Goal: Information Seeking & Learning: Learn about a topic

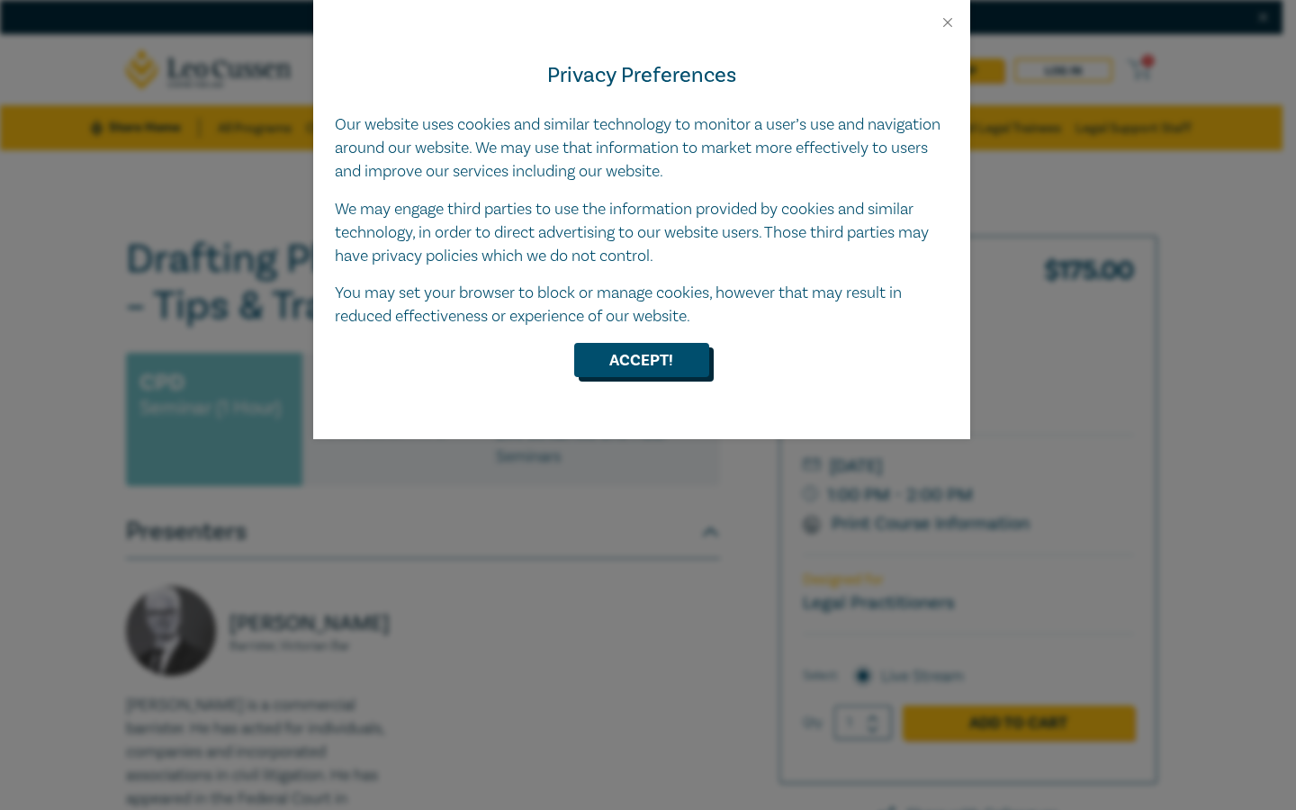
click at [672, 360] on button "Accept!" at bounding box center [641, 360] width 135 height 34
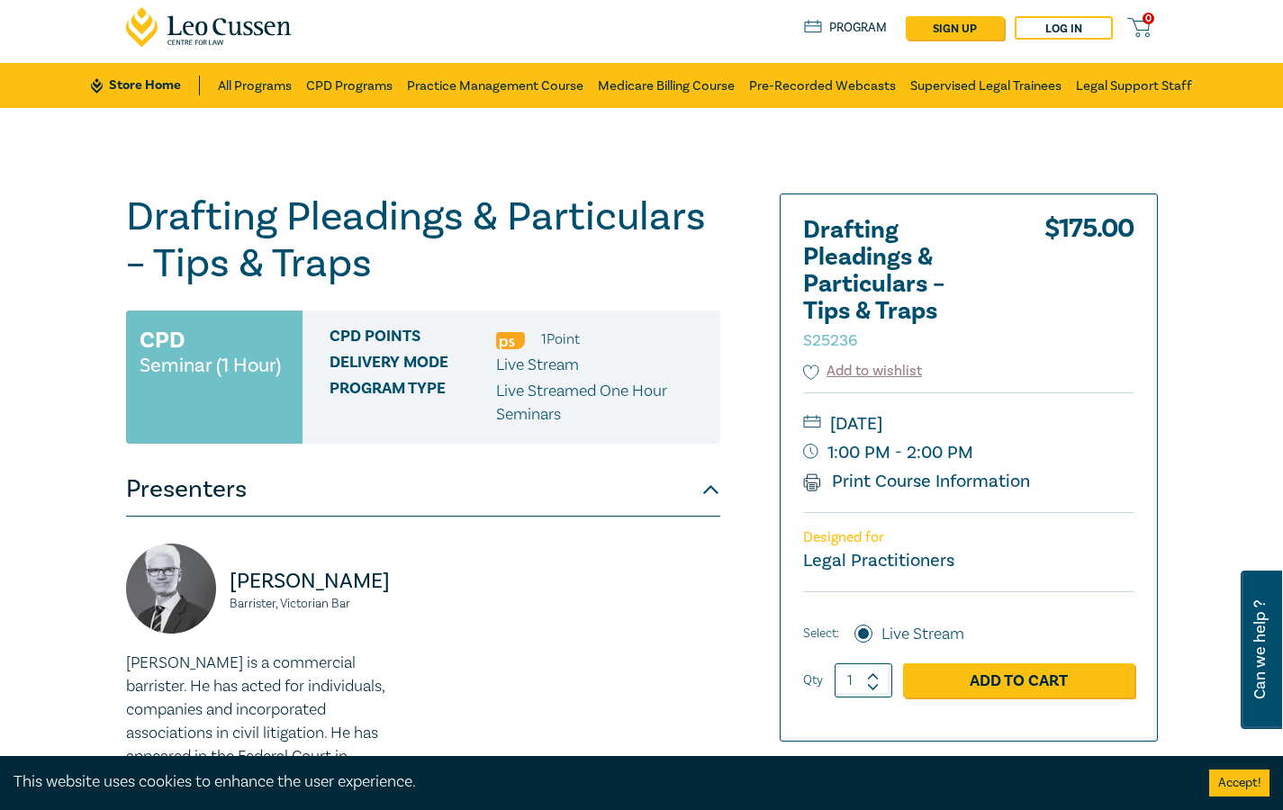
scroll to position [81, 0]
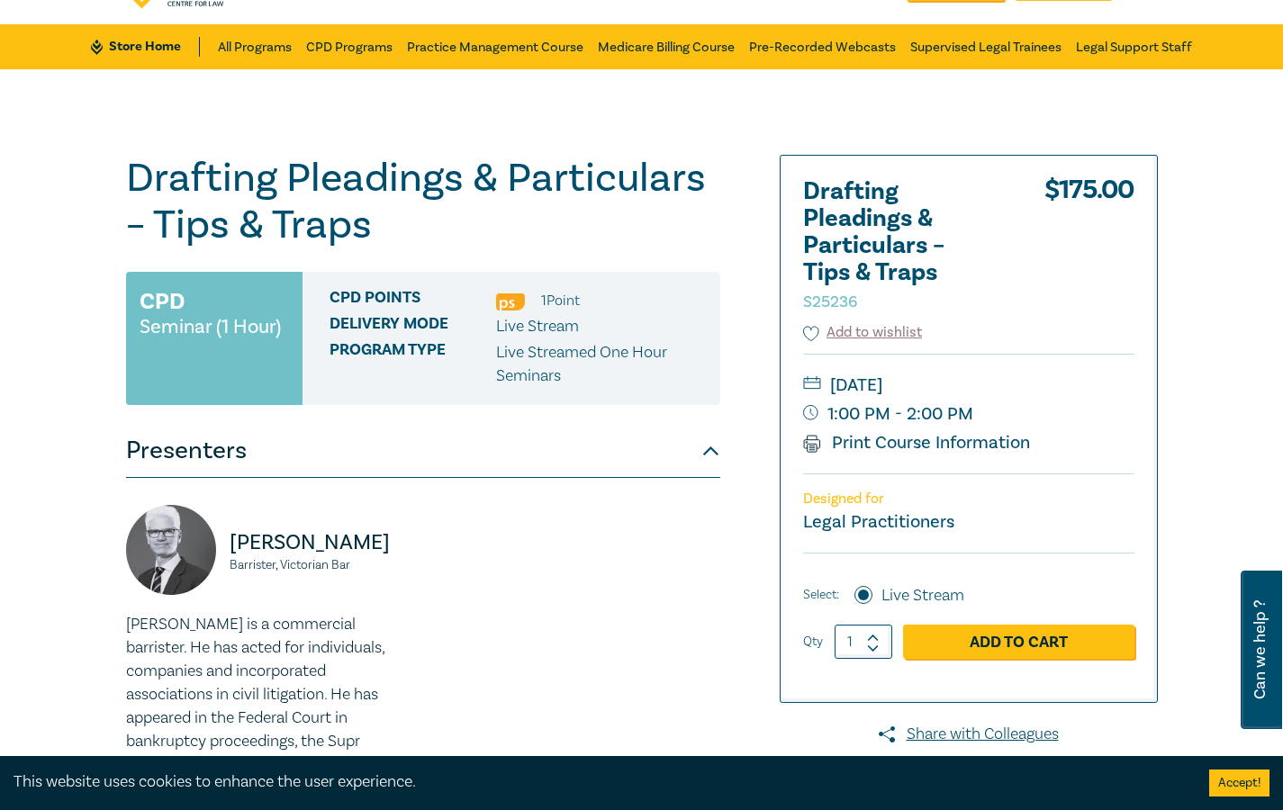
click at [874, 641] on icon at bounding box center [873, 638] width 13 height 8
click at [882, 655] on input "2" at bounding box center [863, 642] width 58 height 34
click at [876, 653] on div at bounding box center [873, 642] width 13 height 34
click at [873, 649] on icon at bounding box center [873, 648] width 13 height 8
type input "1"
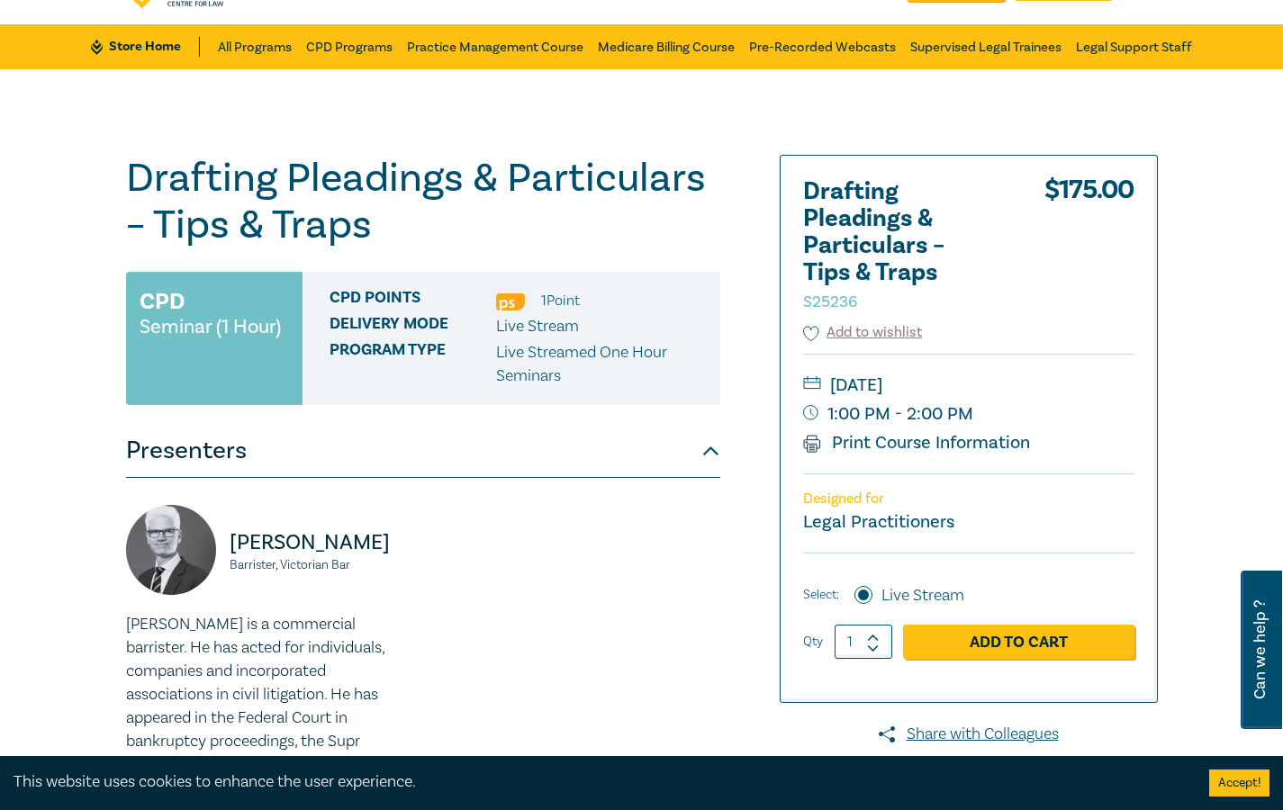
click at [1096, 414] on small "1:00 PM - 2:00 PM" at bounding box center [968, 414] width 331 height 29
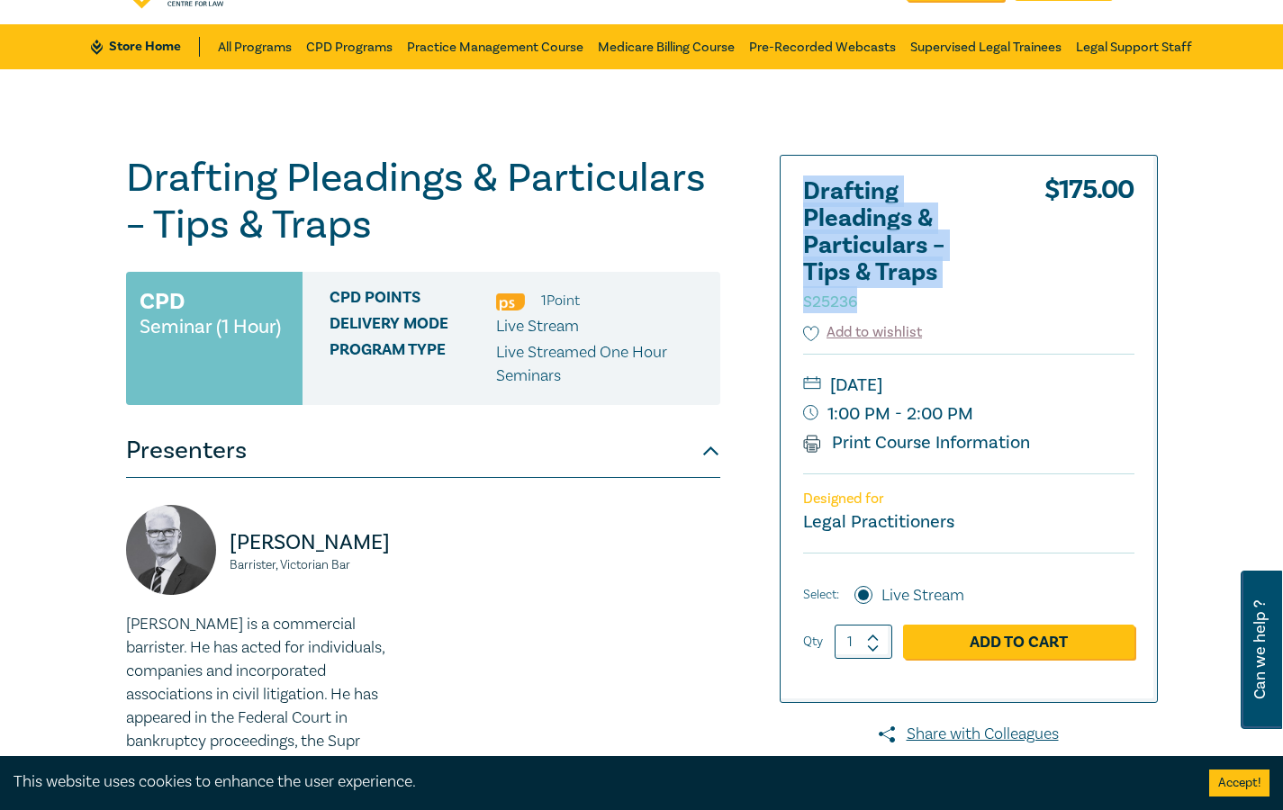
drag, startPoint x: 814, startPoint y: 187, endPoint x: 967, endPoint y: 289, distance: 183.7
click at [967, 289] on div "Drafting Pleadings & Particulars – Tips & Traps S25236 $ 175.00 Add to wishlist…" at bounding box center [968, 429] width 376 height 546
click at [988, 290] on h2 "Drafting Pleadings & Particulars – Tips & Traps S25236" at bounding box center [902, 245] width 198 height 135
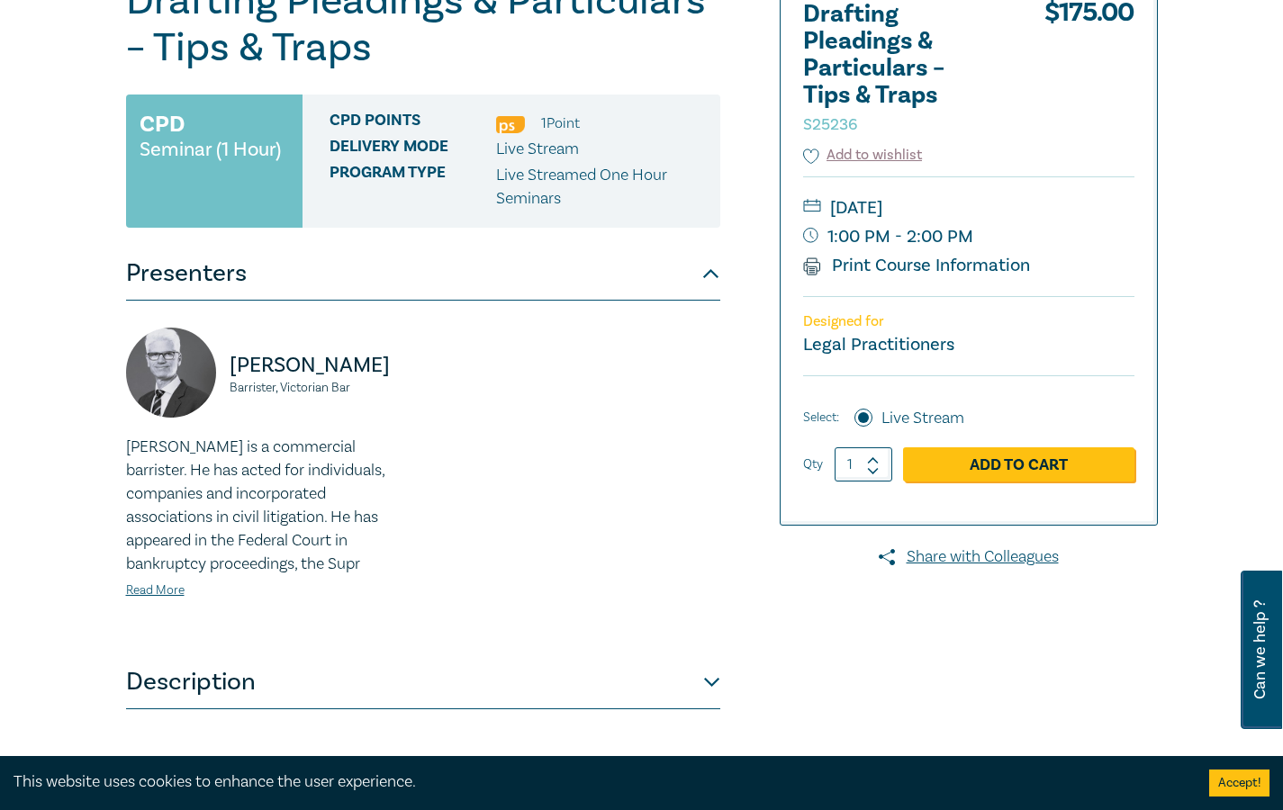
scroll to position [364, 0]
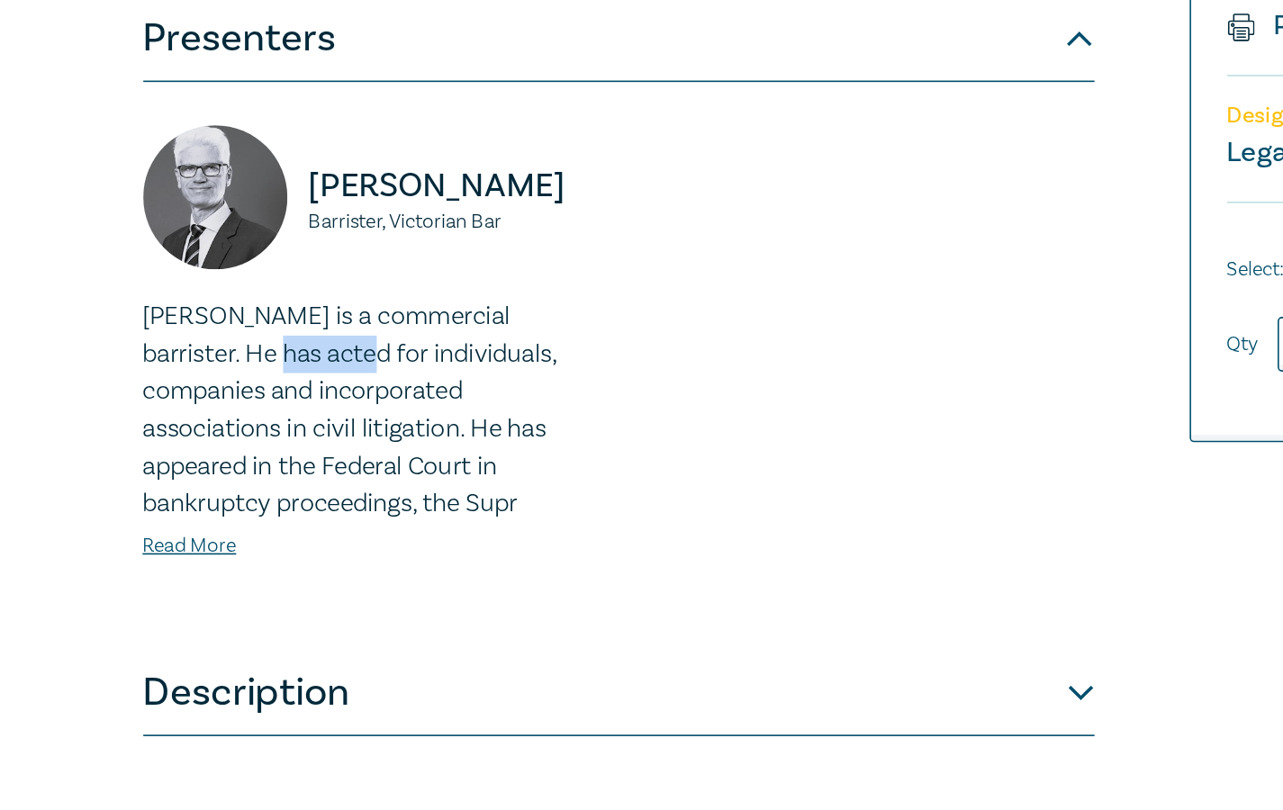
drag, startPoint x: 196, startPoint y: 356, endPoint x: 134, endPoint y: 354, distance: 62.1
click at [134, 354] on p "[PERSON_NAME] is a commercial barrister. He has acted for individuals, companie…" at bounding box center [269, 400] width 286 height 140
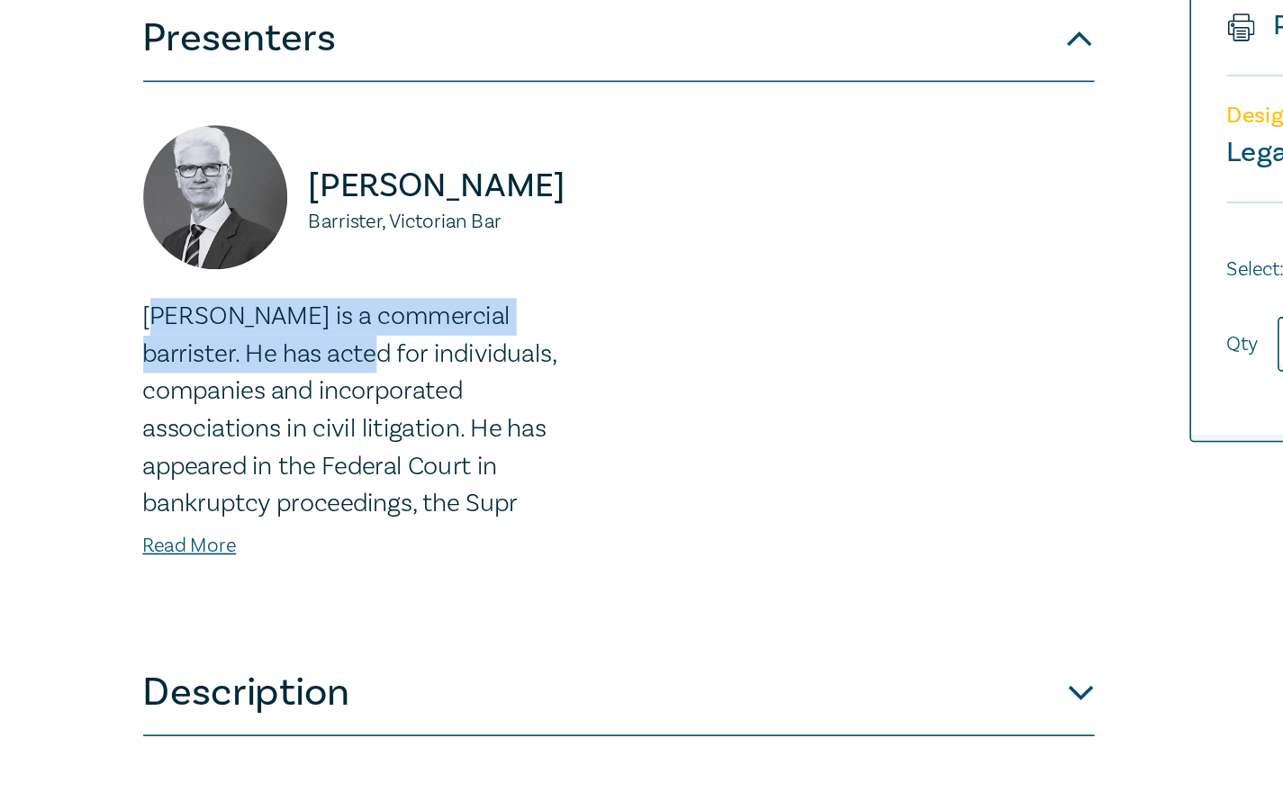
click at [177, 365] on p "[PERSON_NAME] is a commercial barrister. He has acted for individuals, companie…" at bounding box center [269, 400] width 286 height 140
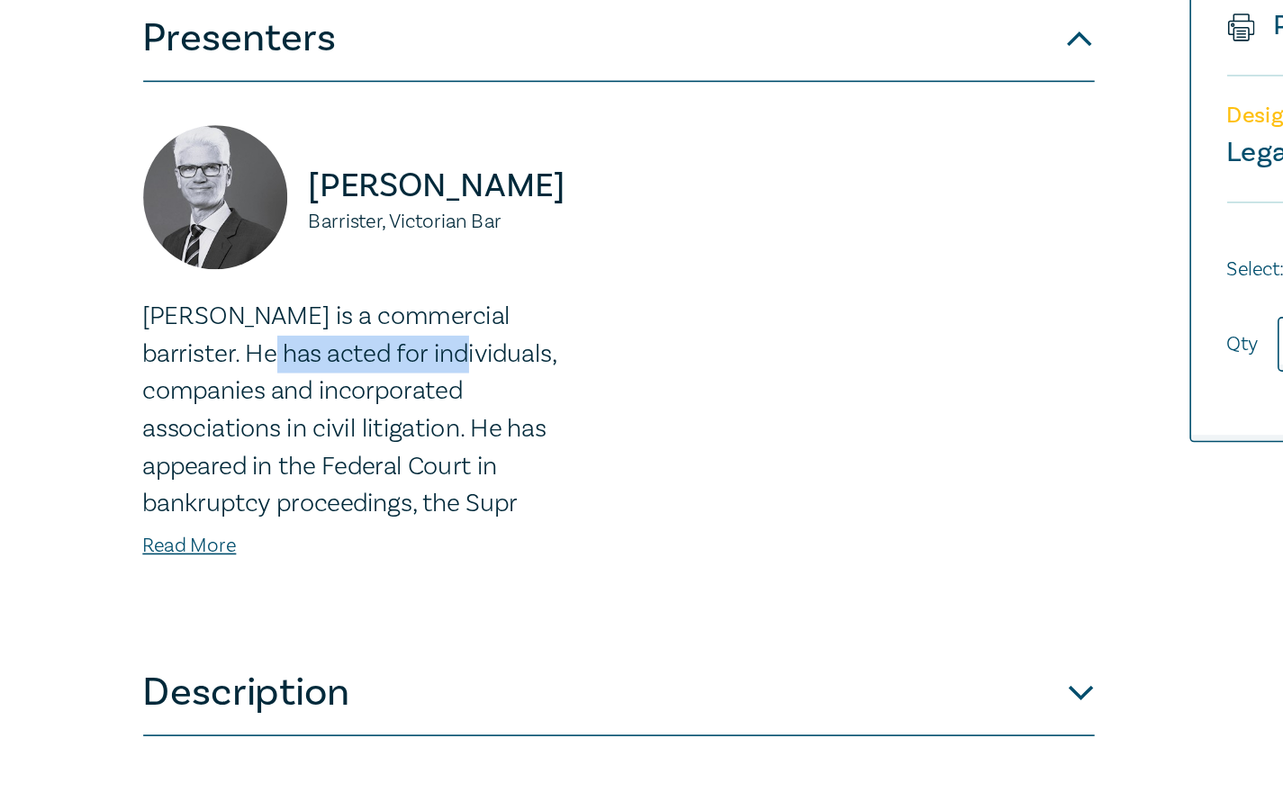
drag, startPoint x: 172, startPoint y: 374, endPoint x: 141, endPoint y: 373, distance: 30.6
click at [141, 373] on p "[PERSON_NAME] is a commercial barrister. He has acted for individuals, companie…" at bounding box center [269, 400] width 286 height 140
click at [211, 401] on p "[PERSON_NAME] is a commercial barrister. He has acted for individuals, companie…" at bounding box center [269, 400] width 286 height 140
drag, startPoint x: 197, startPoint y: 411, endPoint x: 131, endPoint y: 410, distance: 66.6
click at [131, 410] on p "[PERSON_NAME] is a commercial barrister. He has acted for individuals, companie…" at bounding box center [269, 400] width 286 height 140
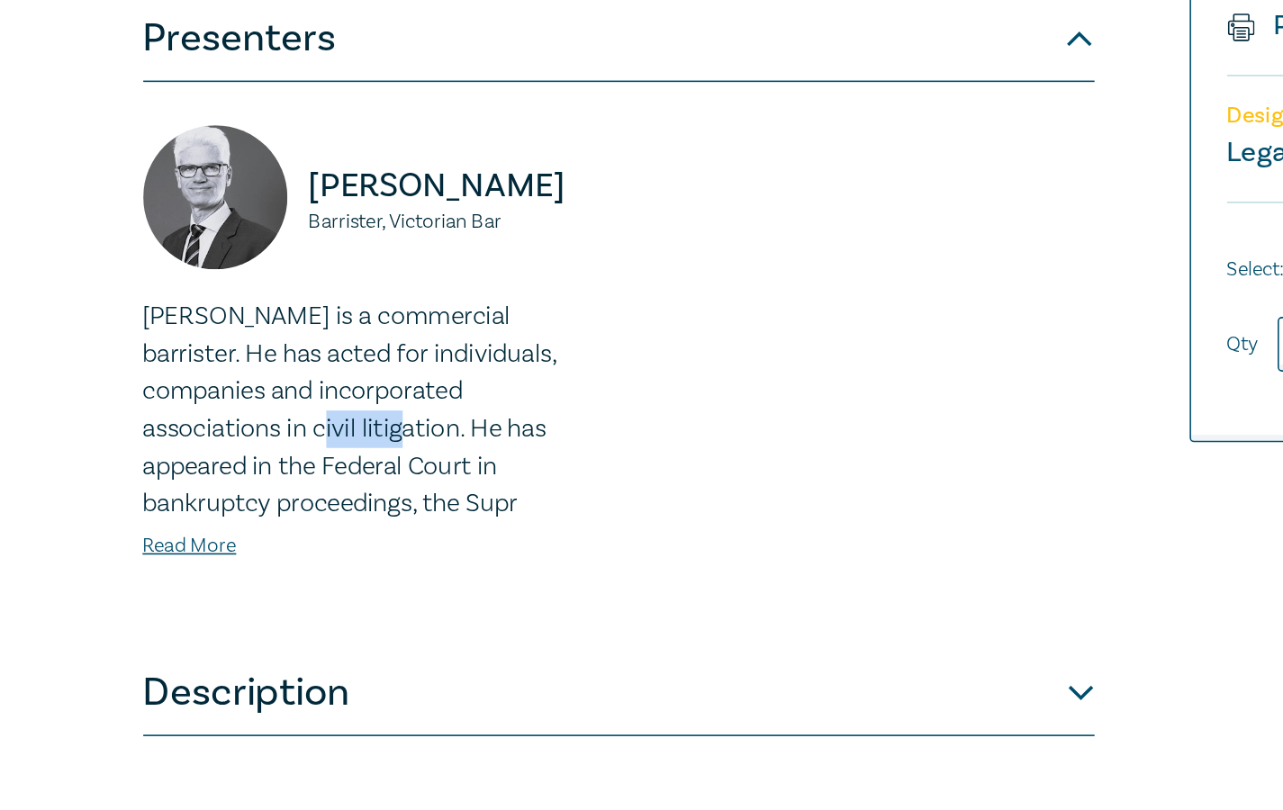
click at [193, 424] on p "[PERSON_NAME] is a commercial barrister. He has acted for individuals, companie…" at bounding box center [269, 400] width 286 height 140
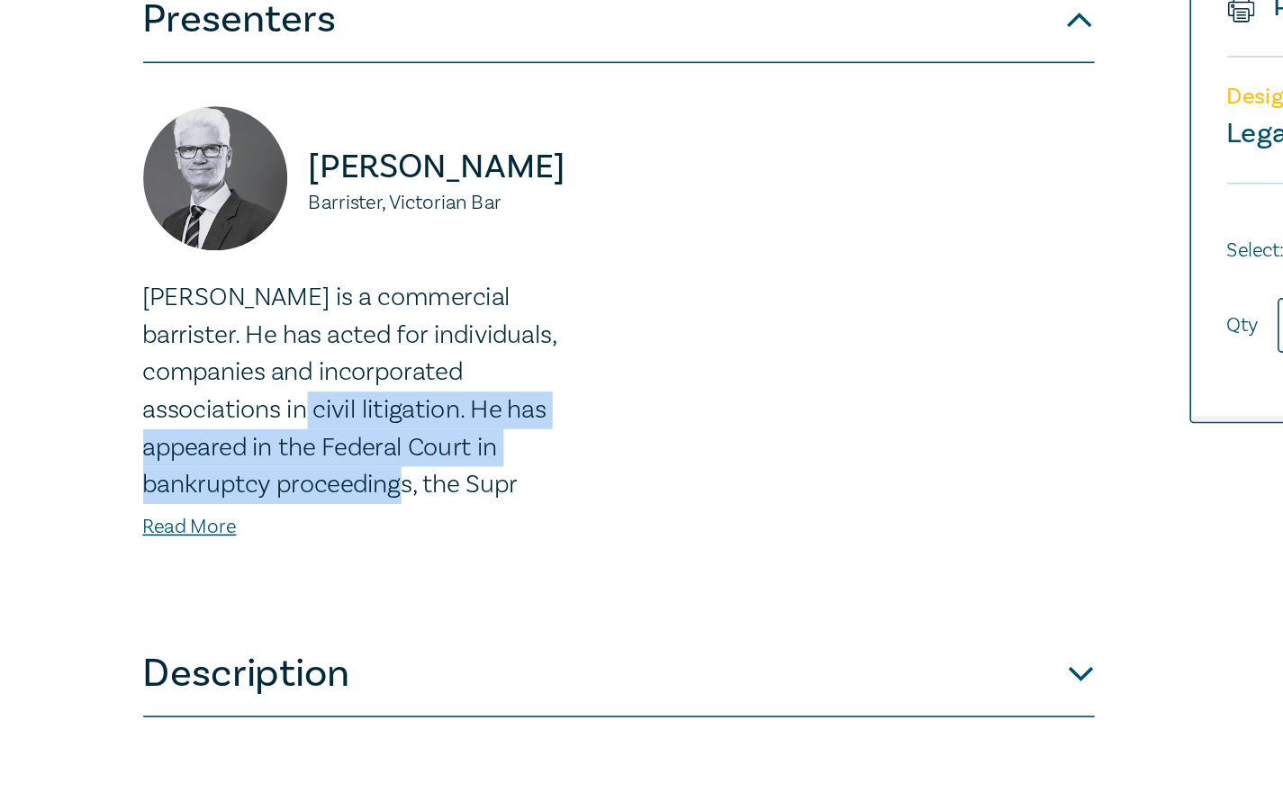
drag, startPoint x: 248, startPoint y: 461, endPoint x: 110, endPoint y: 419, distance: 144.7
click at [110, 419] on div "Drafting Pleadings & Particulars – Tips & Traps S25236 CPD Seminar (1 Hour) CPD…" at bounding box center [641, 322] width 1283 height 1071
click at [208, 444] on p "[PERSON_NAME] is a commercial barrister. He has acted for individuals, companie…" at bounding box center [269, 400] width 286 height 140
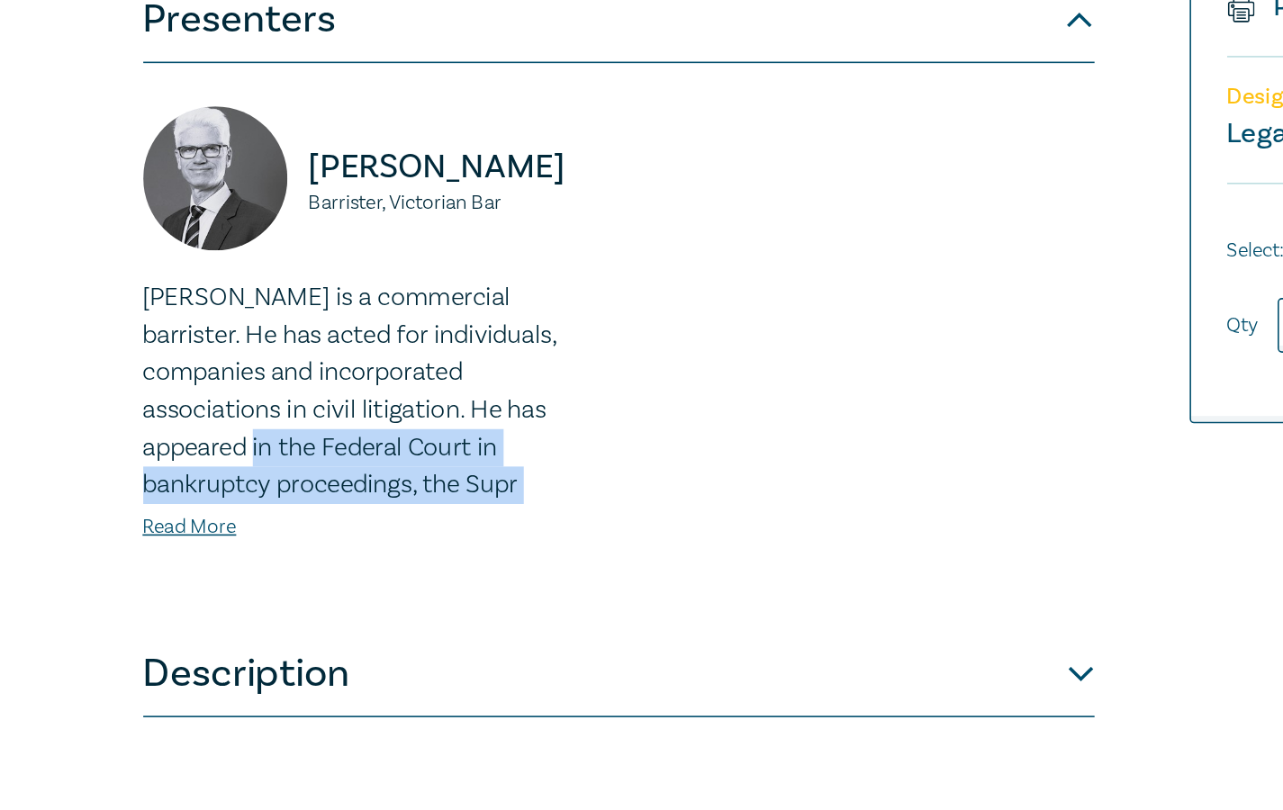
drag, startPoint x: 296, startPoint y: 472, endPoint x: 77, endPoint y: 424, distance: 223.9
click at [77, 424] on div "Drafting Pleadings & Particulars – Tips & Traps S25236 CPD Seminar (1 Hour) CPD…" at bounding box center [641, 322] width 1283 height 1071
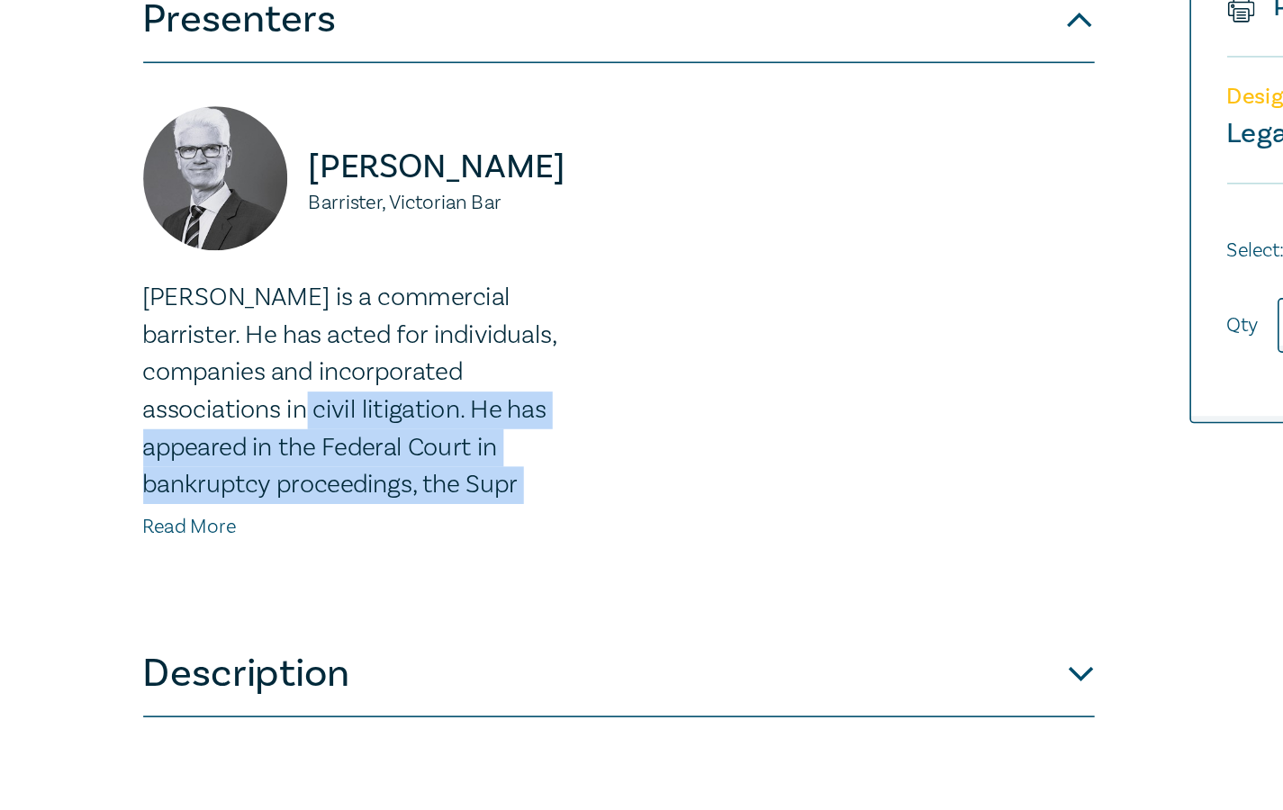
click at [130, 482] on link "Read More" at bounding box center [155, 485] width 59 height 16
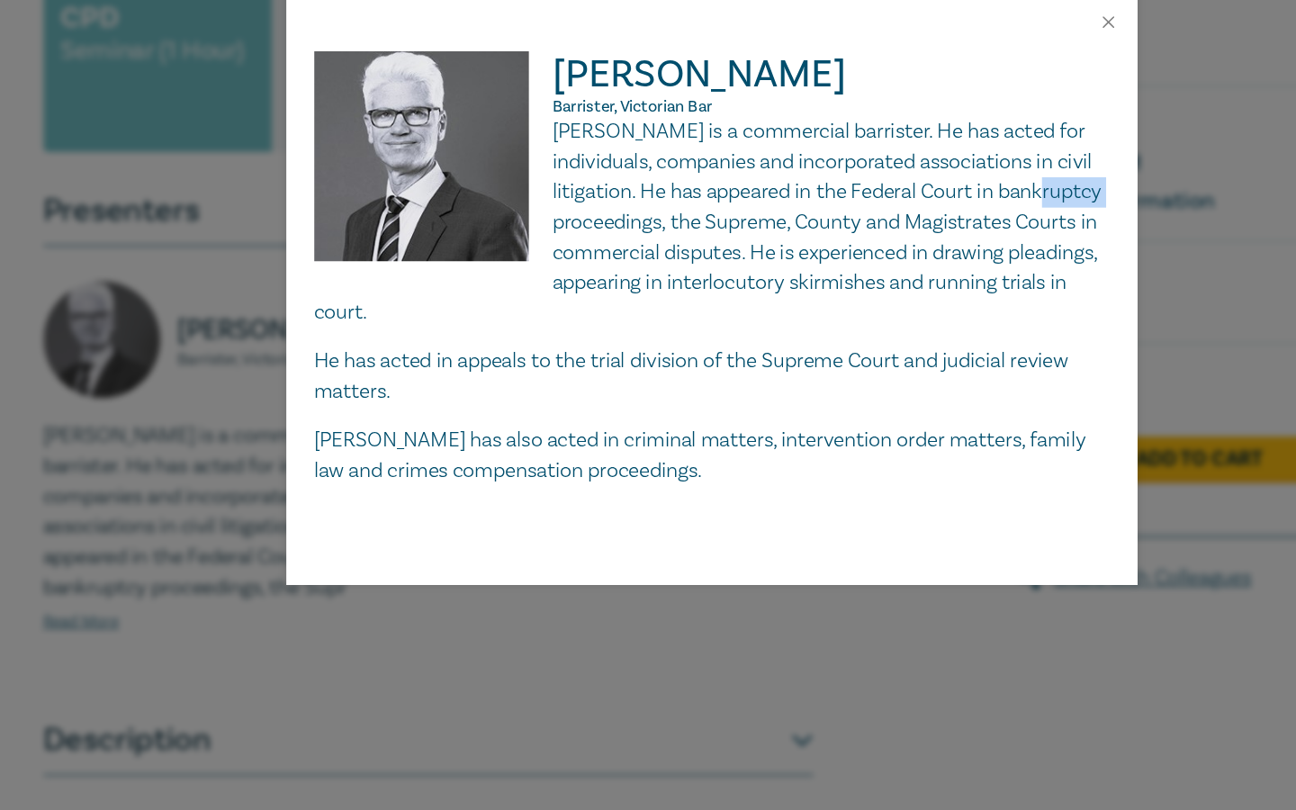
drag, startPoint x: 661, startPoint y: 185, endPoint x: 606, endPoint y: 183, distance: 55.0
click at [606, 183] on p "[PERSON_NAME] is a commercial barrister. He has acted for individuals, companie…" at bounding box center [642, 176] width 614 height 163
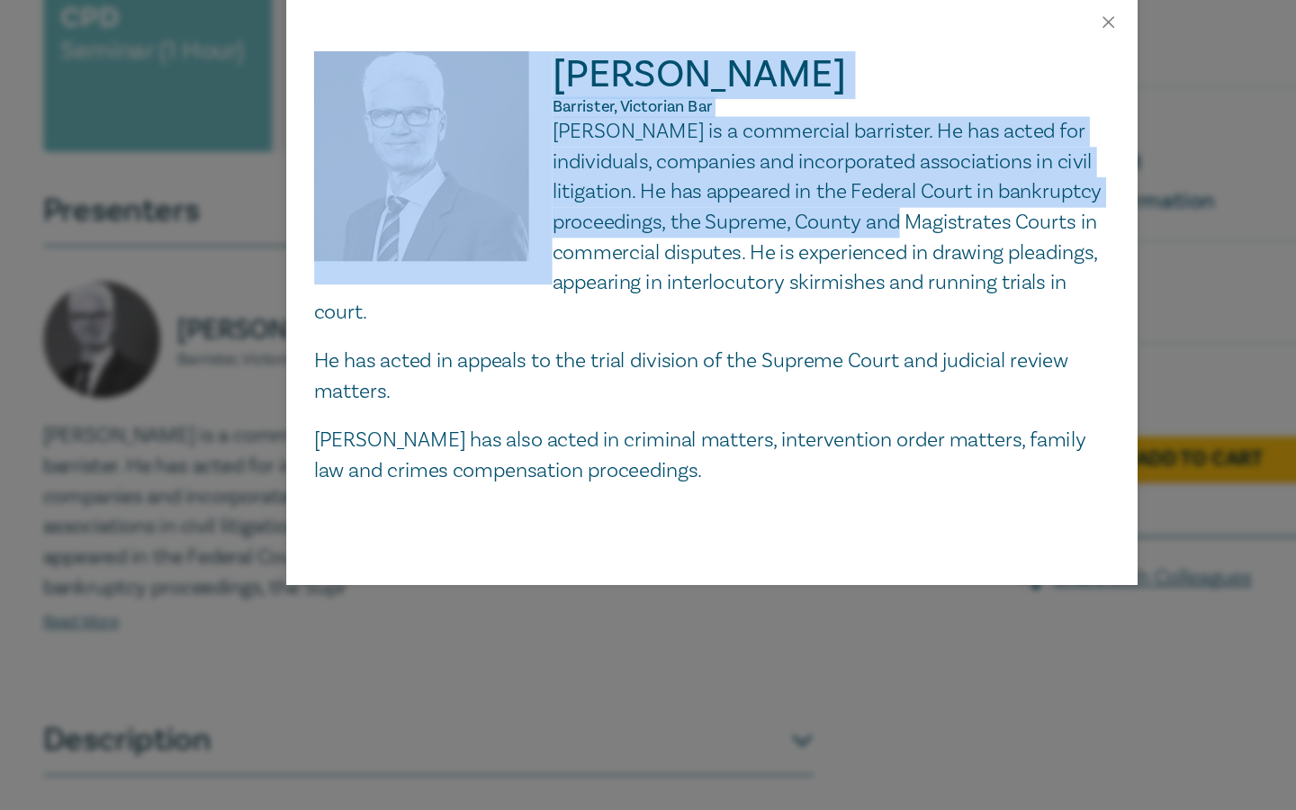
drag, startPoint x: 520, startPoint y: 209, endPoint x: 502, endPoint y: 205, distance: 18.4
click at [502, 205] on div "[PERSON_NAME] Barrister, Victorian [PERSON_NAME] is a commercial barrister. He …" at bounding box center [642, 213] width 614 height 336
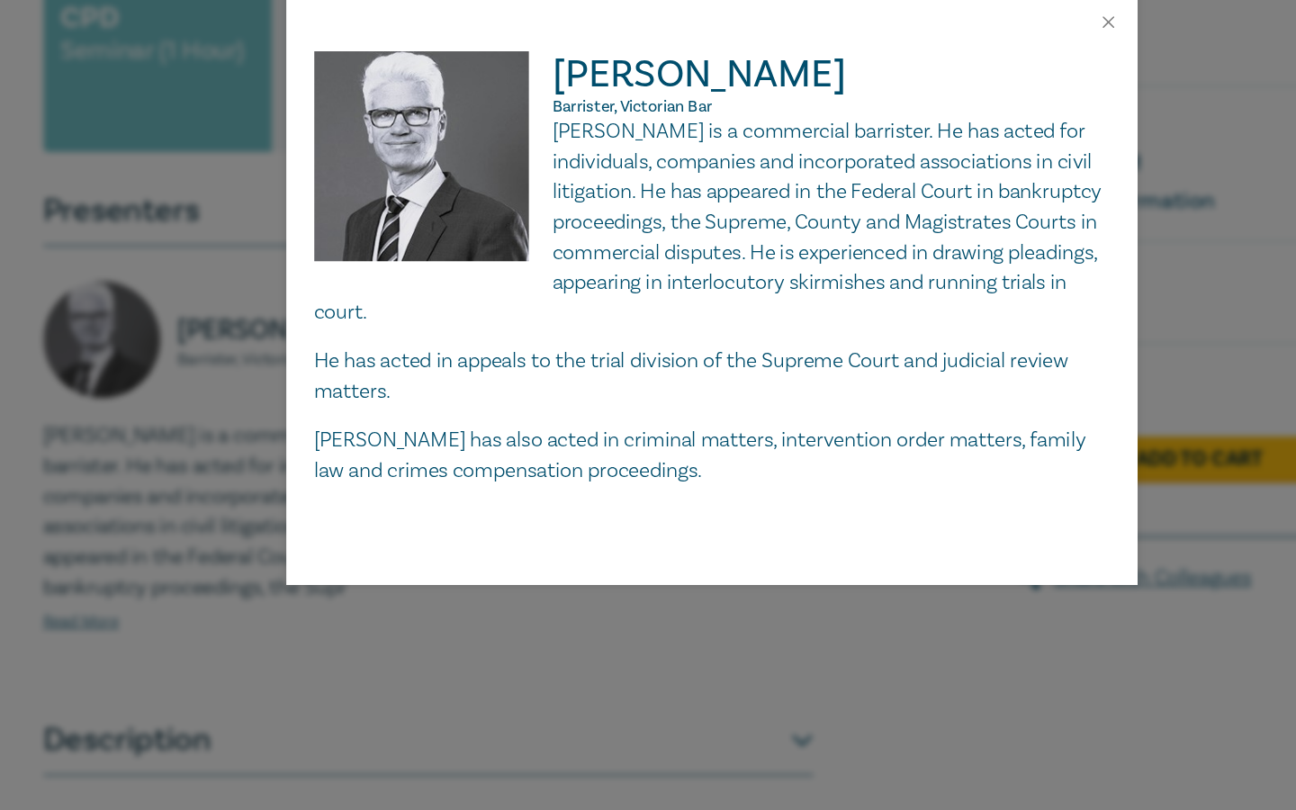
click at [545, 215] on p "[PERSON_NAME] is a commercial barrister. He has acted for individuals, companie…" at bounding box center [642, 176] width 614 height 163
click at [617, 217] on p "[PERSON_NAME] is a commercial barrister. He has acted for individuals, companie…" at bounding box center [642, 176] width 614 height 163
drag, startPoint x: 617, startPoint y: 229, endPoint x: 540, endPoint y: 228, distance: 77.4
click at [541, 228] on p "[PERSON_NAME] is a commercial barrister. He has acted for individuals, companie…" at bounding box center [642, 176] width 614 height 163
click at [531, 223] on p "[PERSON_NAME] is a commercial barrister. He has acted for individuals, companie…" at bounding box center [642, 176] width 614 height 163
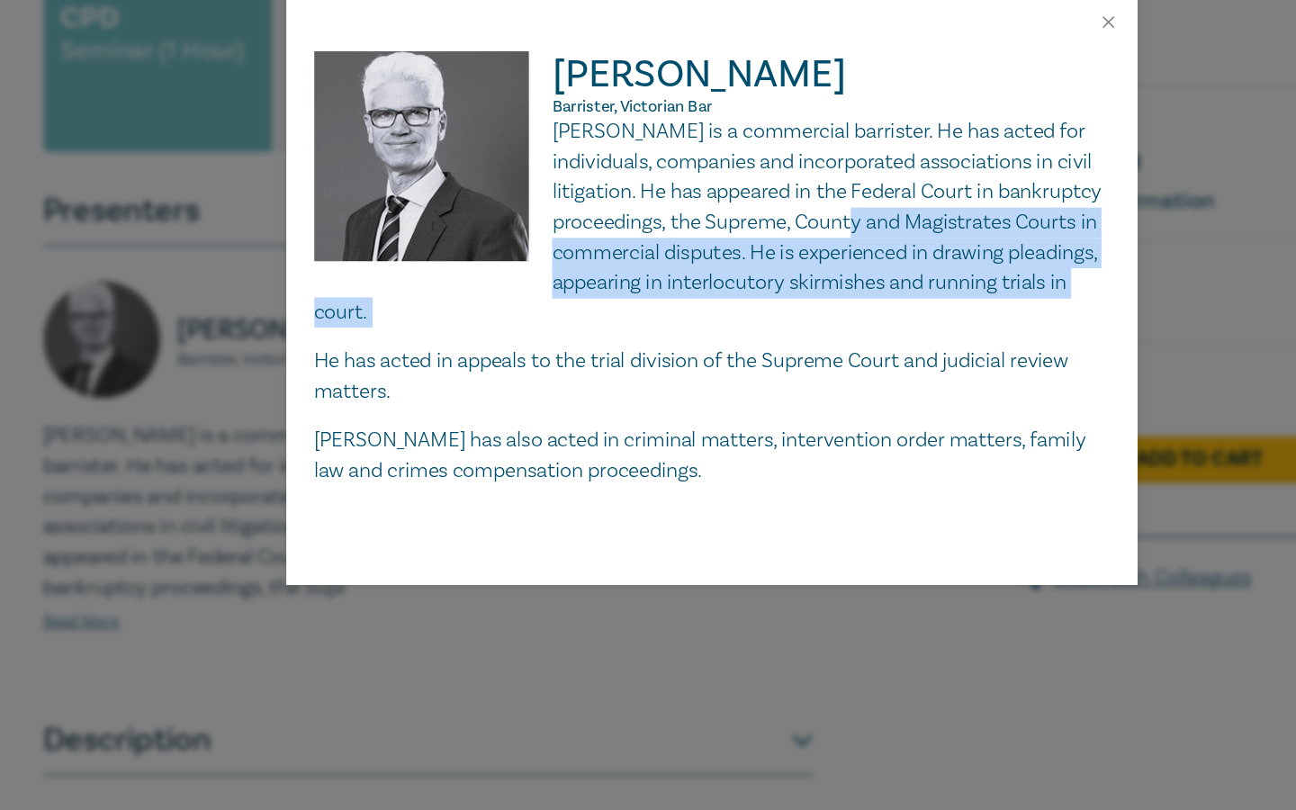
drag, startPoint x: 629, startPoint y: 263, endPoint x: 534, endPoint y: 200, distance: 114.3
click at [534, 200] on div "[PERSON_NAME] is a commercial barrister. He has acted for individuals, companie…" at bounding box center [642, 237] width 614 height 285
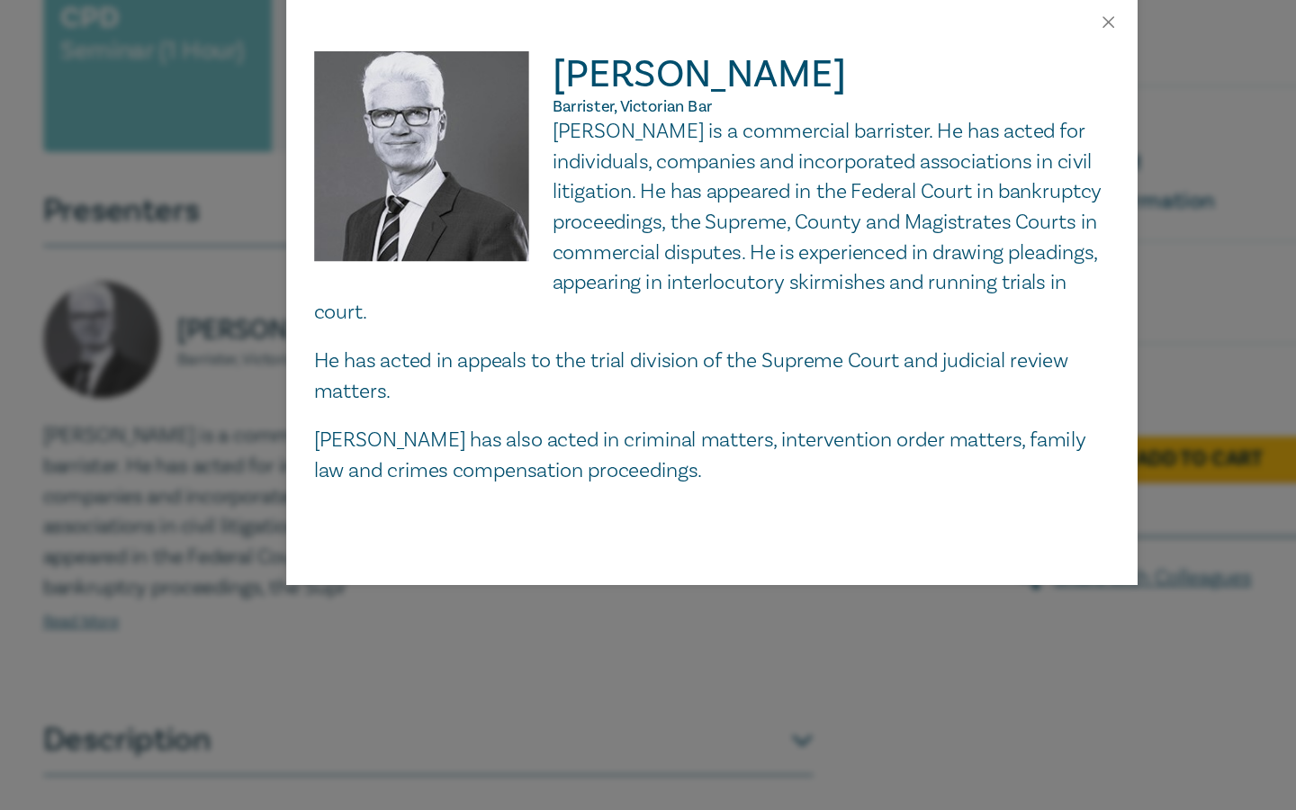
click at [596, 240] on p "[PERSON_NAME] is a commercial barrister. He has acted for individuals, companie…" at bounding box center [642, 176] width 614 height 163
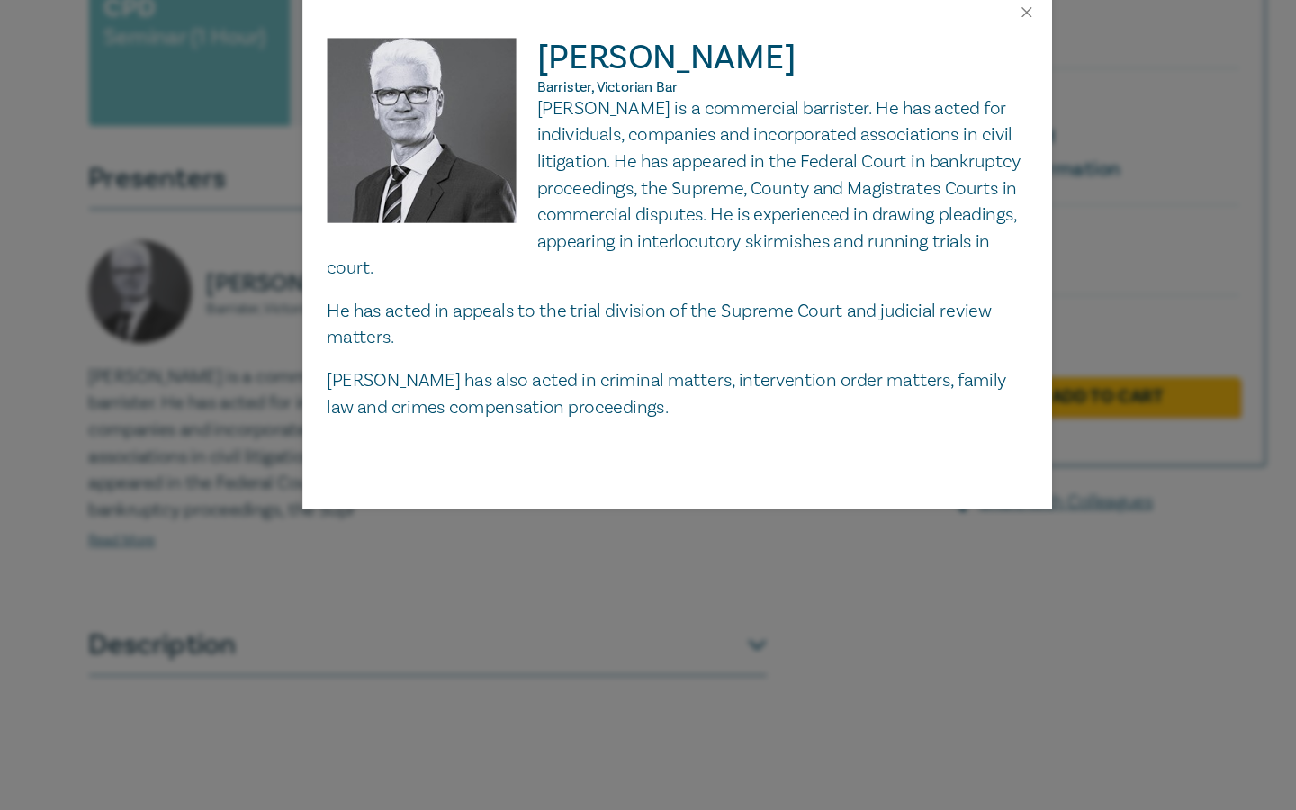
click at [661, 501] on div "[PERSON_NAME] Barrister, Victorian [PERSON_NAME] is a commercial barrister. He …" at bounding box center [648, 405] width 1296 height 810
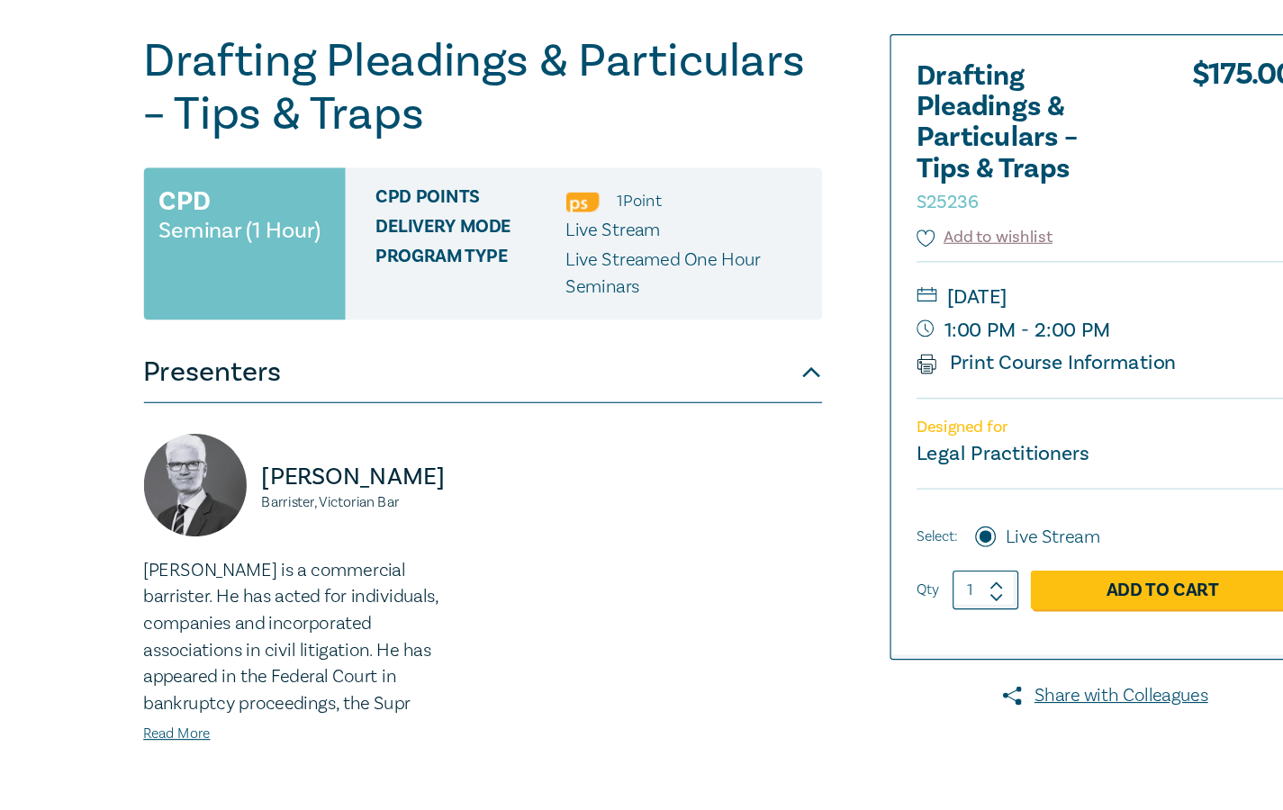
scroll to position [0, 0]
